Goal: Find specific page/section: Find specific page/section

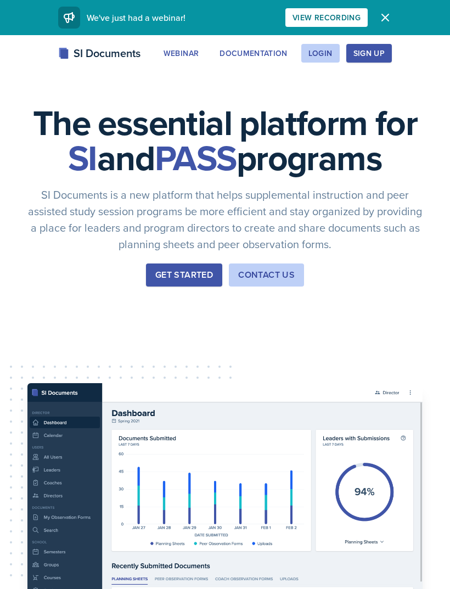
click at [316, 55] on div "Login" at bounding box center [320, 53] width 24 height 9
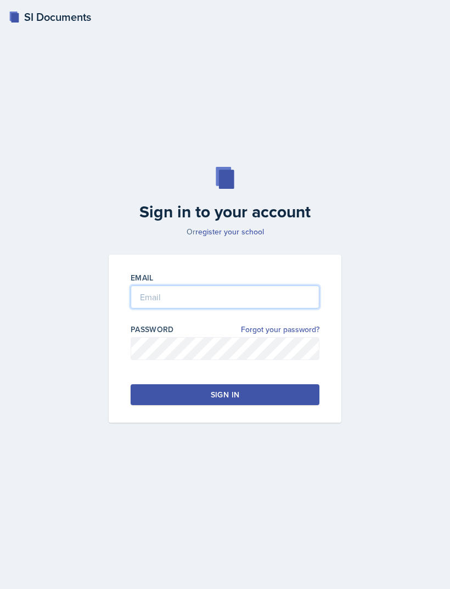
click at [204, 308] on input "email" at bounding box center [225, 296] width 189 height 23
type input "[EMAIL_ADDRESS][DOMAIN_NAME]"
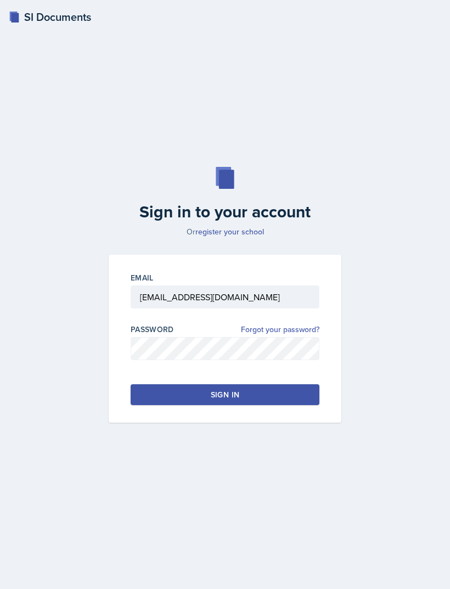
click at [207, 405] on button "Sign in" at bounding box center [225, 394] width 189 height 21
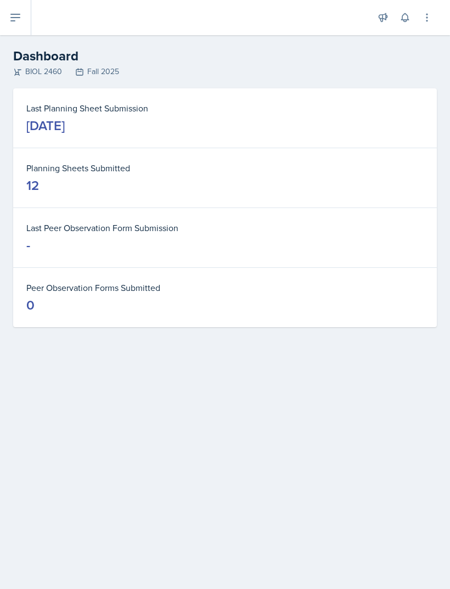
click at [15, 20] on icon at bounding box center [15, 17] width 9 height 7
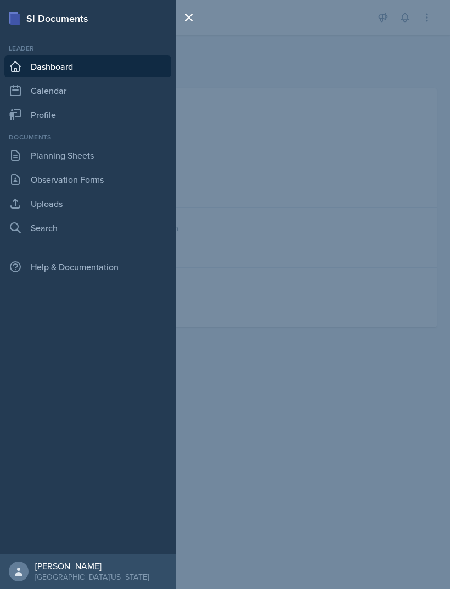
click at [71, 151] on link "Planning Sheets" at bounding box center [87, 155] width 167 height 22
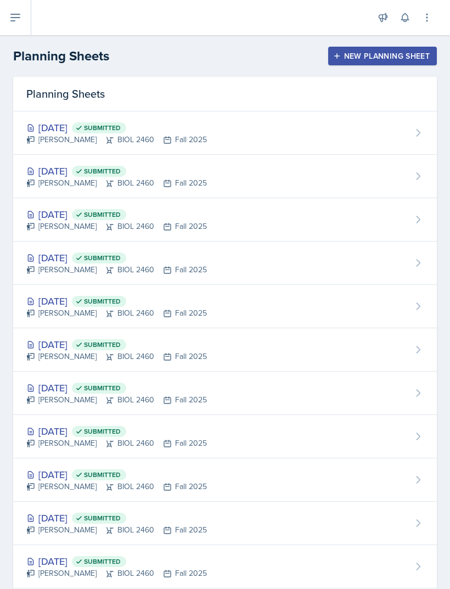
click at [206, 134] on div "[DATE] Submitted [PERSON_NAME] BIOL 2460 Fall 2025" at bounding box center [224, 132] width 423 height 43
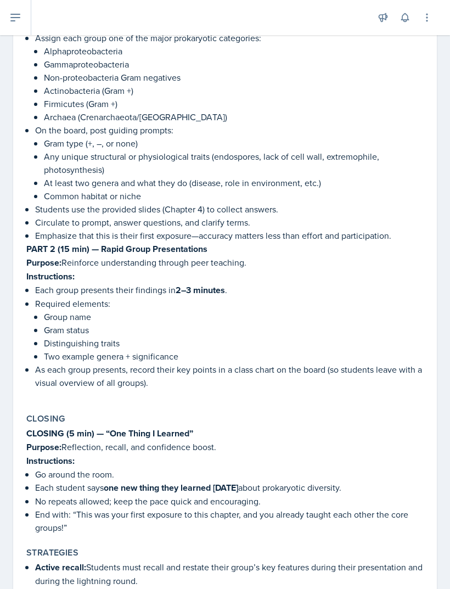
scroll to position [584, 0]
